Goal: Task Accomplishment & Management: Manage account settings

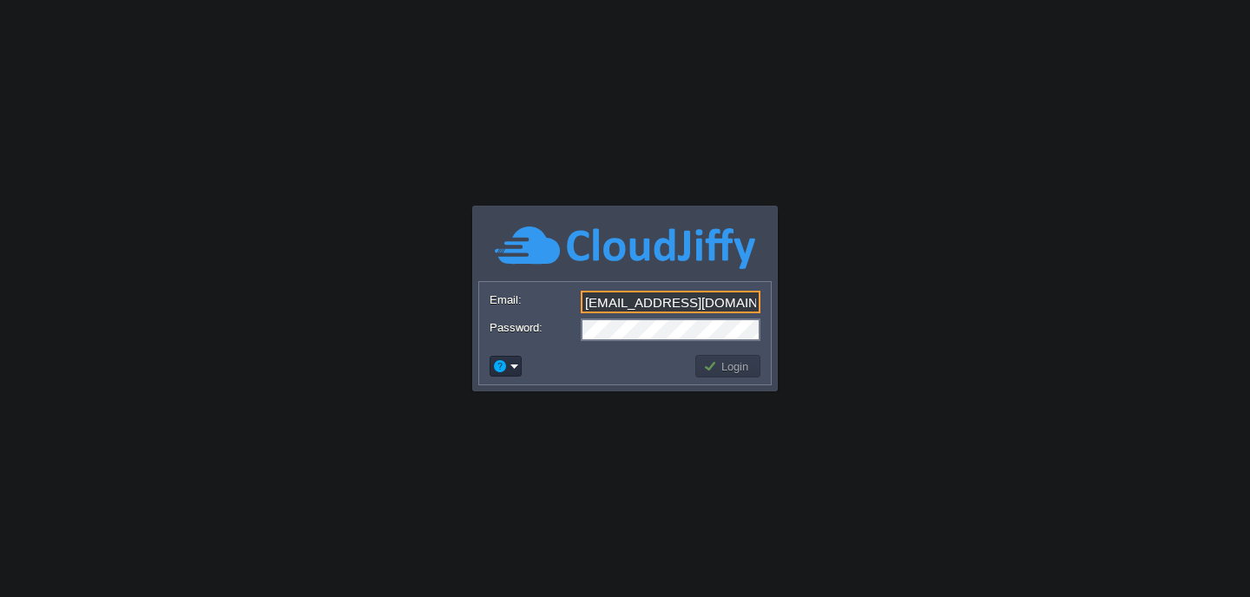
click at [722, 374] on td "Login" at bounding box center [727, 366] width 65 height 23
click at [738, 369] on button "Login" at bounding box center [728, 366] width 50 height 16
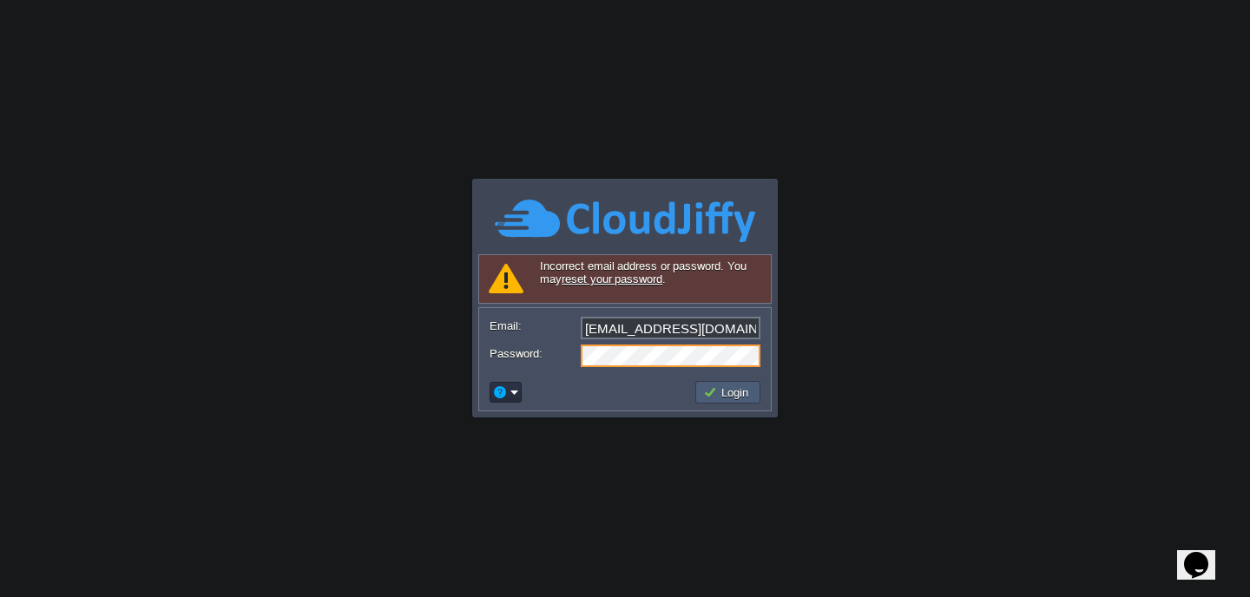
click at [728, 393] on button "Login" at bounding box center [728, 392] width 50 height 16
click at [736, 397] on button "Login" at bounding box center [728, 392] width 50 height 16
type input "[PERSON_NAME][EMAIL_ADDRESS][DOMAIN_NAME]"
click at [719, 389] on button "Login" at bounding box center [728, 392] width 50 height 16
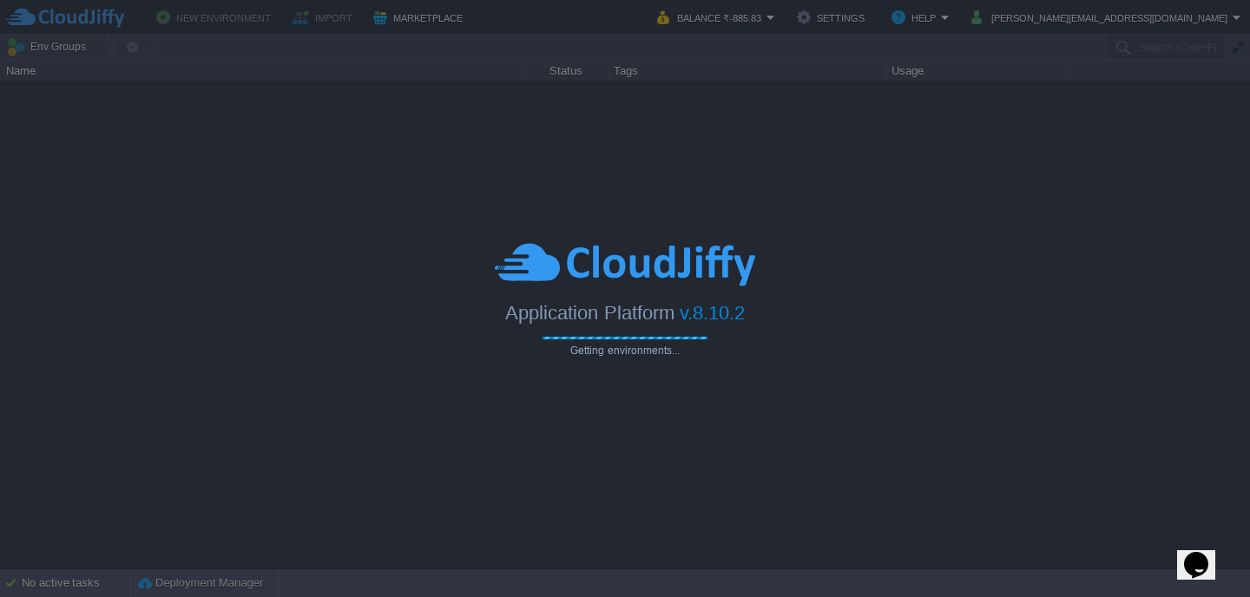
type input "Search (Cmd+F)"
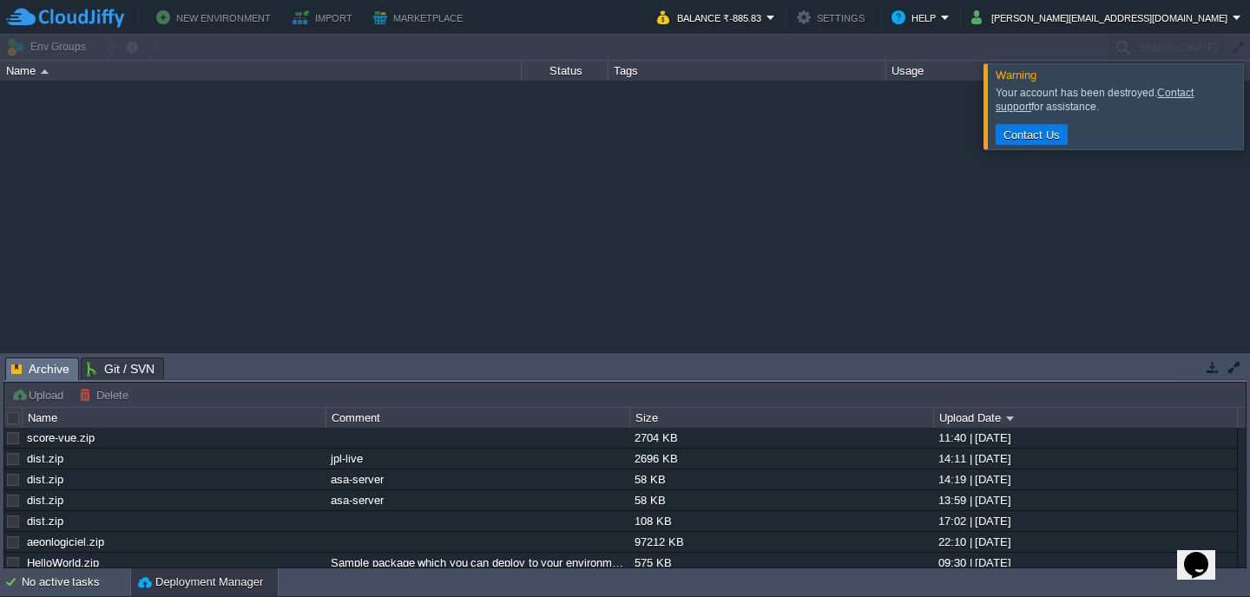
scroll to position [10, 0]
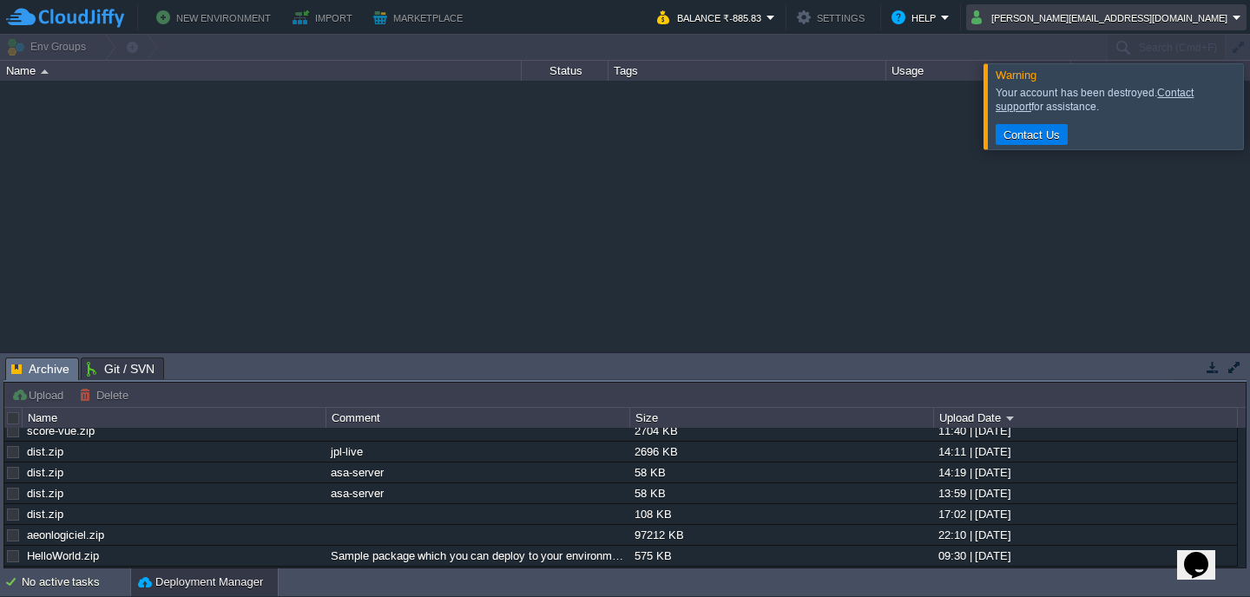
click at [1179, 21] on button "Rajsingh.33r@gmail.com" at bounding box center [1101, 17] width 261 height 21
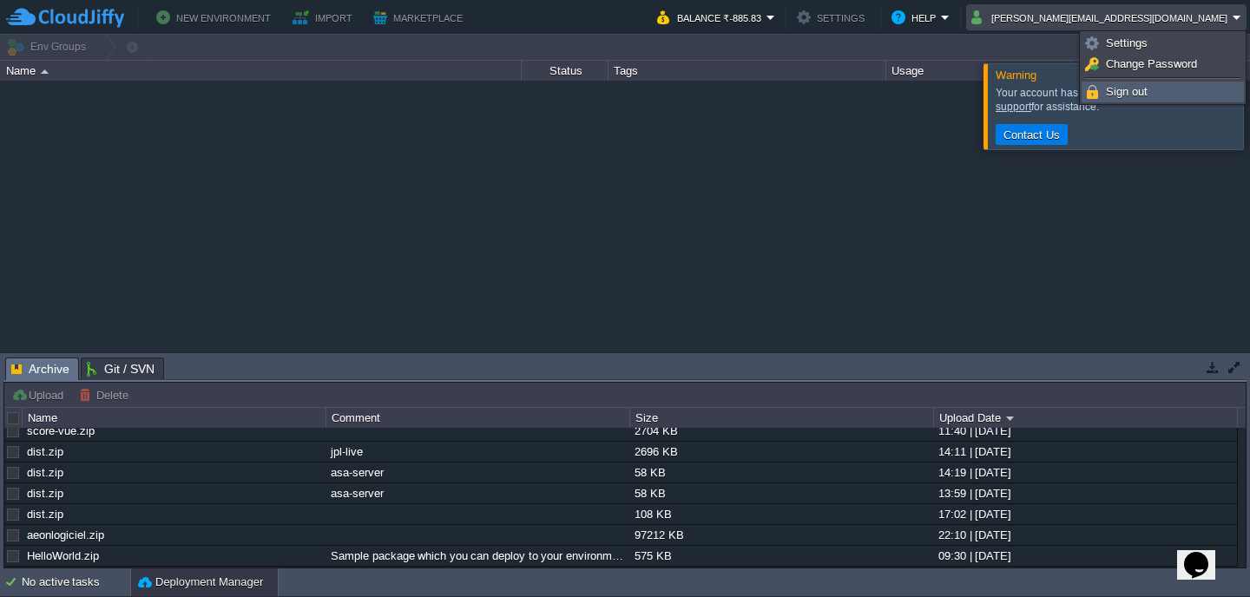
click at [1126, 90] on span "Sign out" at bounding box center [1126, 91] width 42 height 13
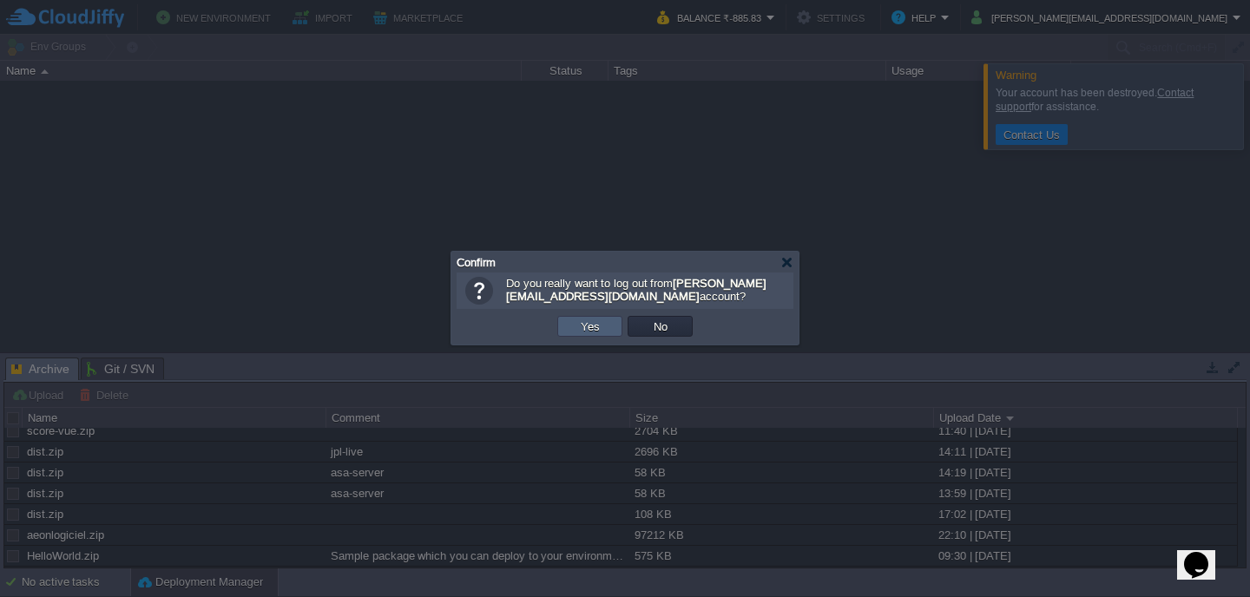
click at [591, 325] on button "Yes" at bounding box center [590, 326] width 30 height 16
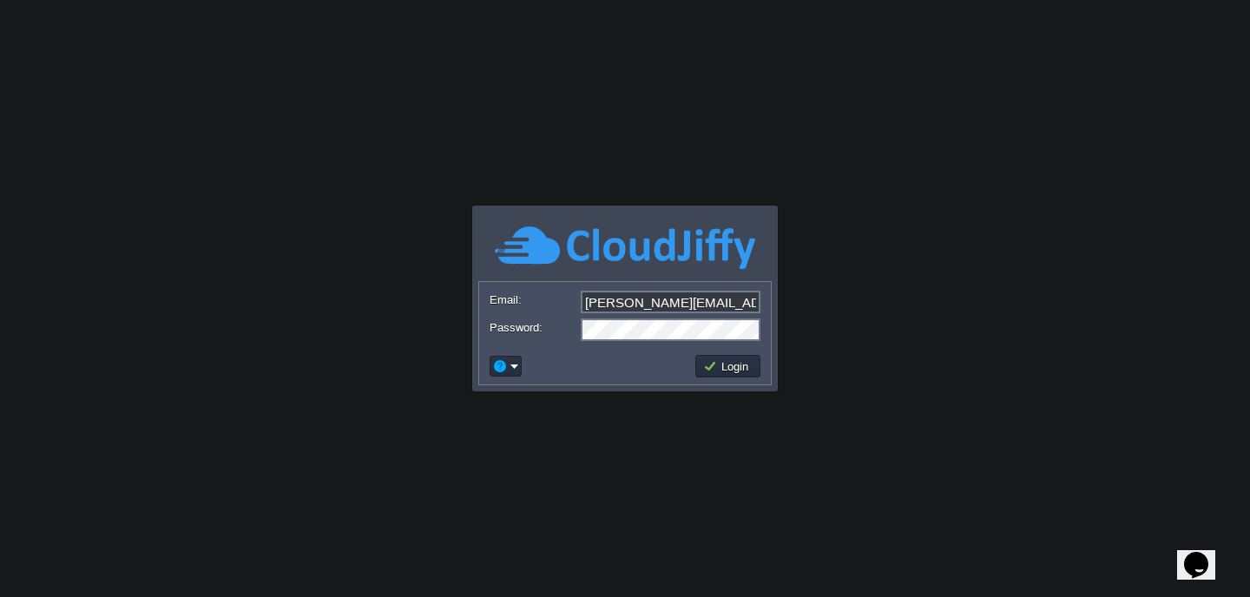
click at [707, 305] on input "[PERSON_NAME][EMAIL_ADDRESS][DOMAIN_NAME]" at bounding box center [671, 302] width 180 height 23
type input "[EMAIL_ADDRESS][DOMAIN_NAME]"
click at [738, 372] on button "Login" at bounding box center [728, 366] width 50 height 16
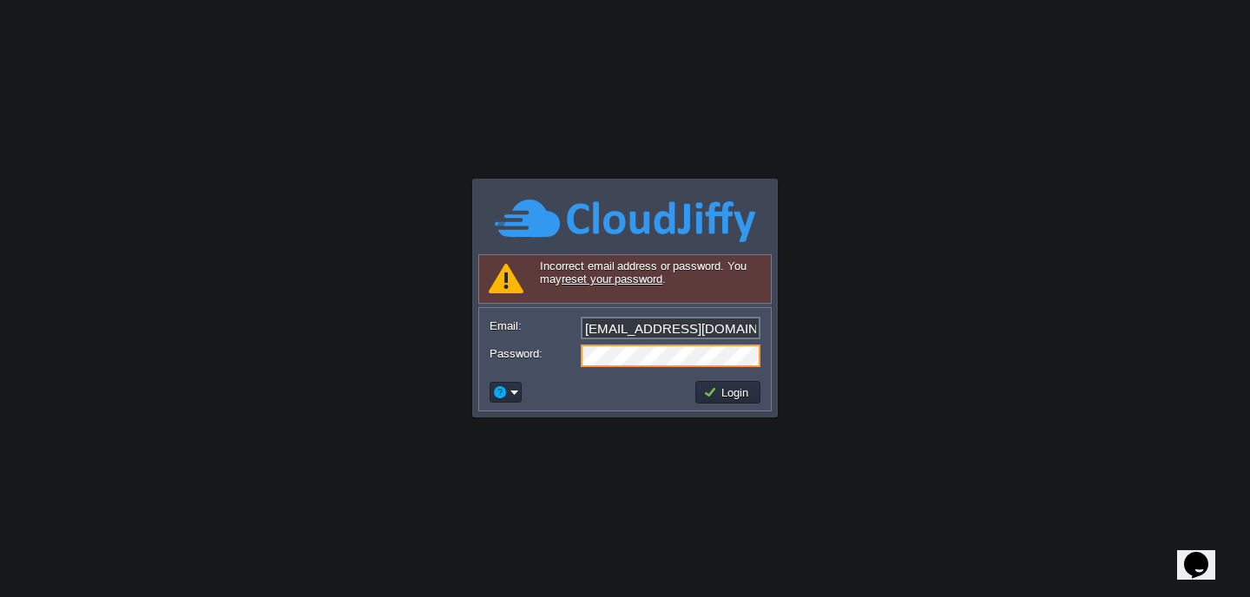
click at [555, 354] on div "Password:" at bounding box center [624, 355] width 271 height 23
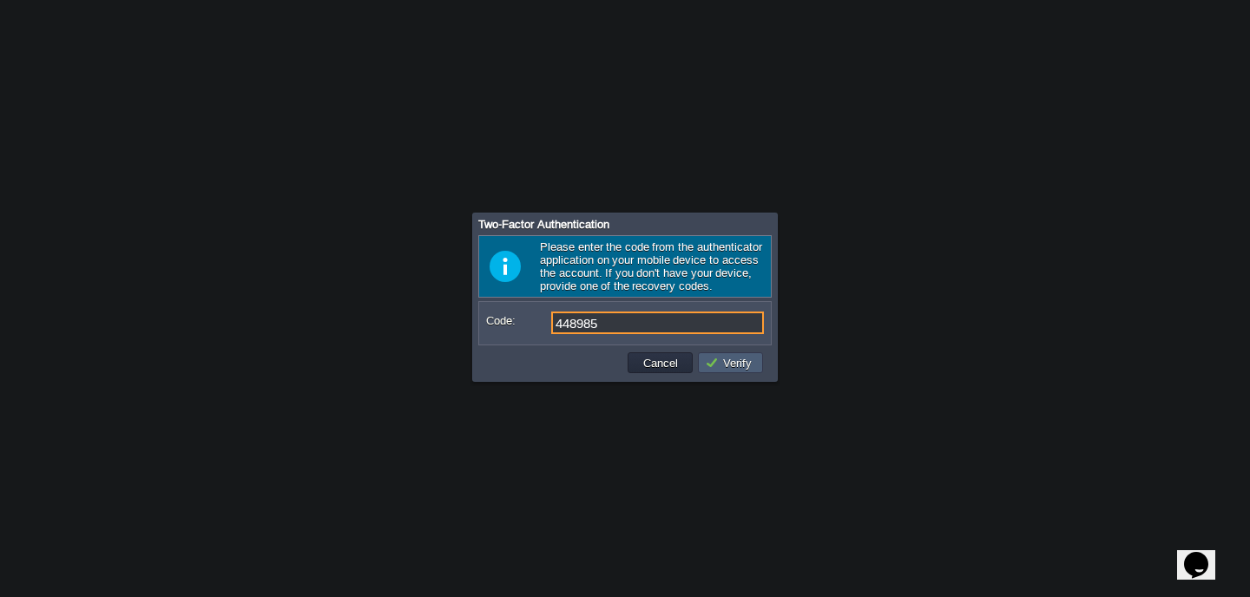
type input "448985"
click at [733, 363] on button "Verify" at bounding box center [731, 363] width 52 height 16
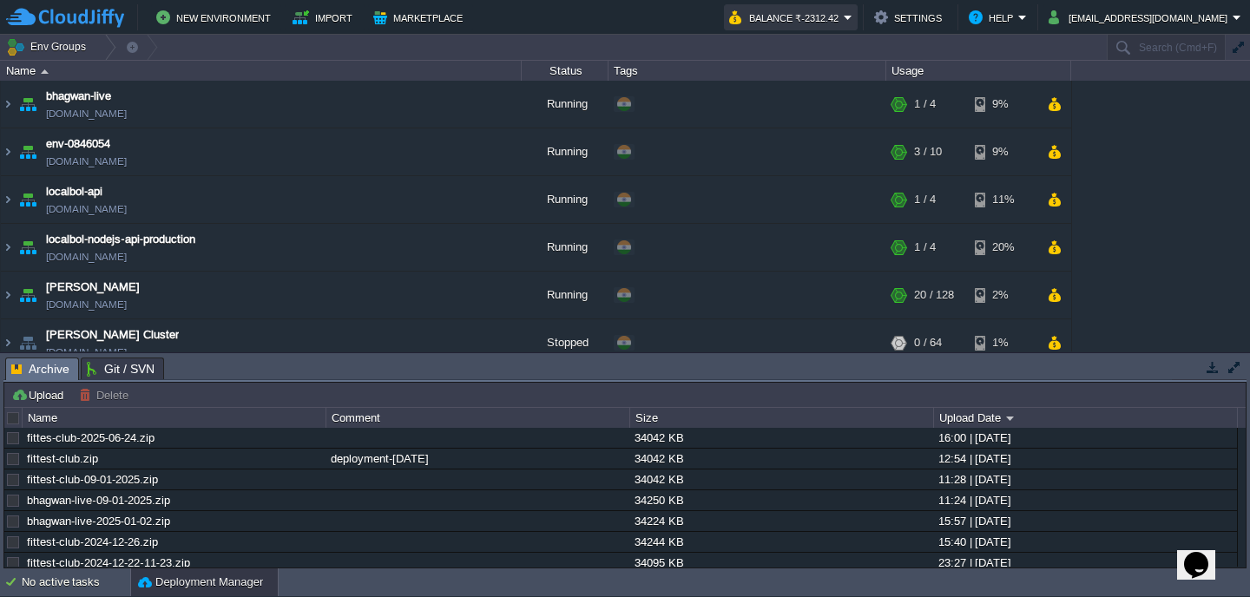
click at [843, 19] on button "Balance ₹-2312.42" at bounding box center [786, 17] width 115 height 21
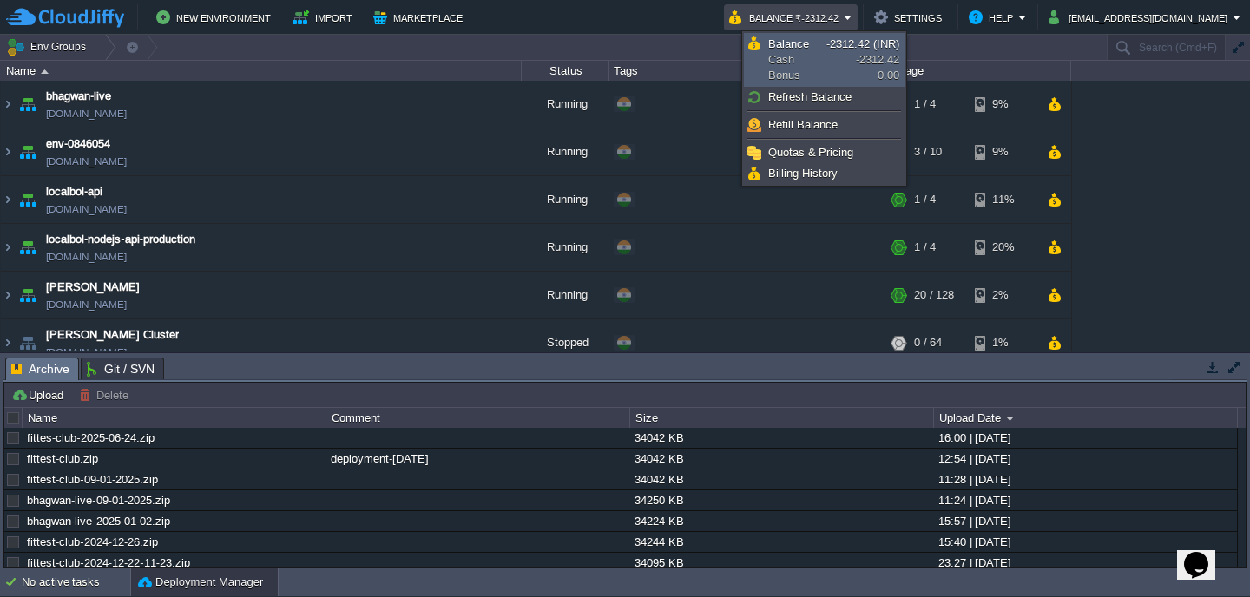
click at [796, 49] on span "Balance" at bounding box center [788, 43] width 41 height 13
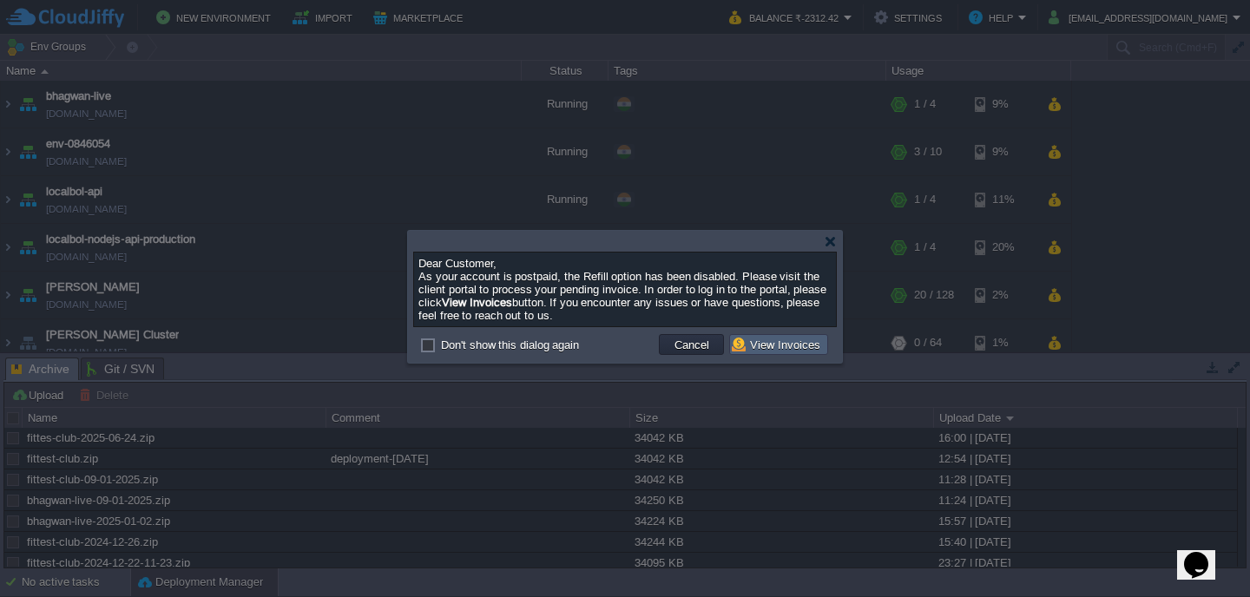
click at [776, 344] on button "View Invoices" at bounding box center [778, 345] width 94 height 16
